Goal: Check status

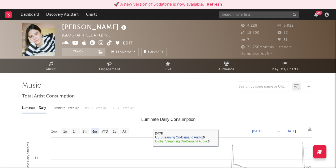
select select "6m"
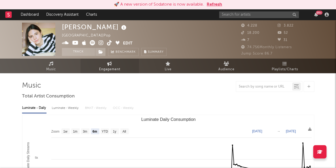
click at [103, 68] on span "Engagement" at bounding box center [109, 69] width 21 height 6
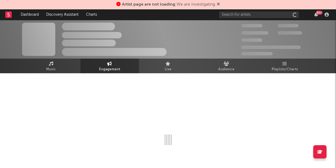
select select "1w"
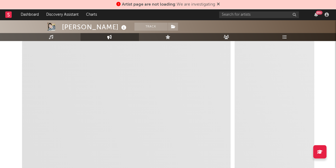
scroll to position [131, 0]
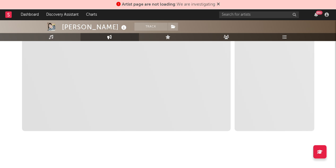
select select "1m"
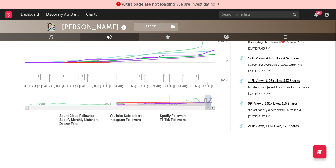
select select "1m"
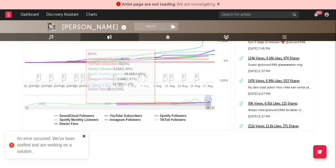
click at [83, 135] on icon "close" at bounding box center [84, 136] width 4 height 4
